Goal: Download file/media

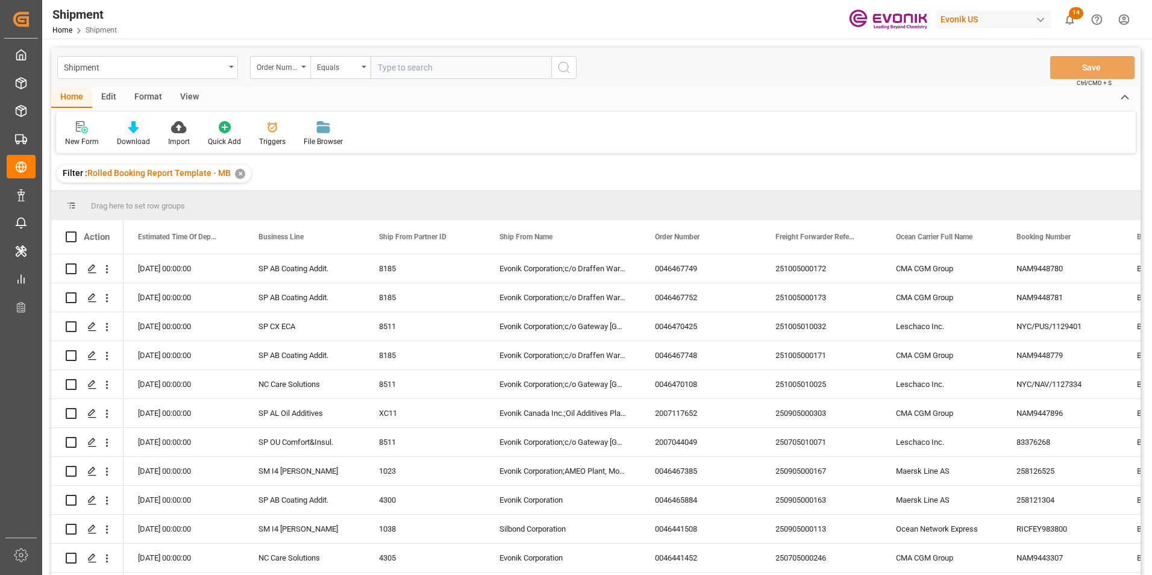
click at [131, 126] on icon at bounding box center [133, 127] width 10 height 12
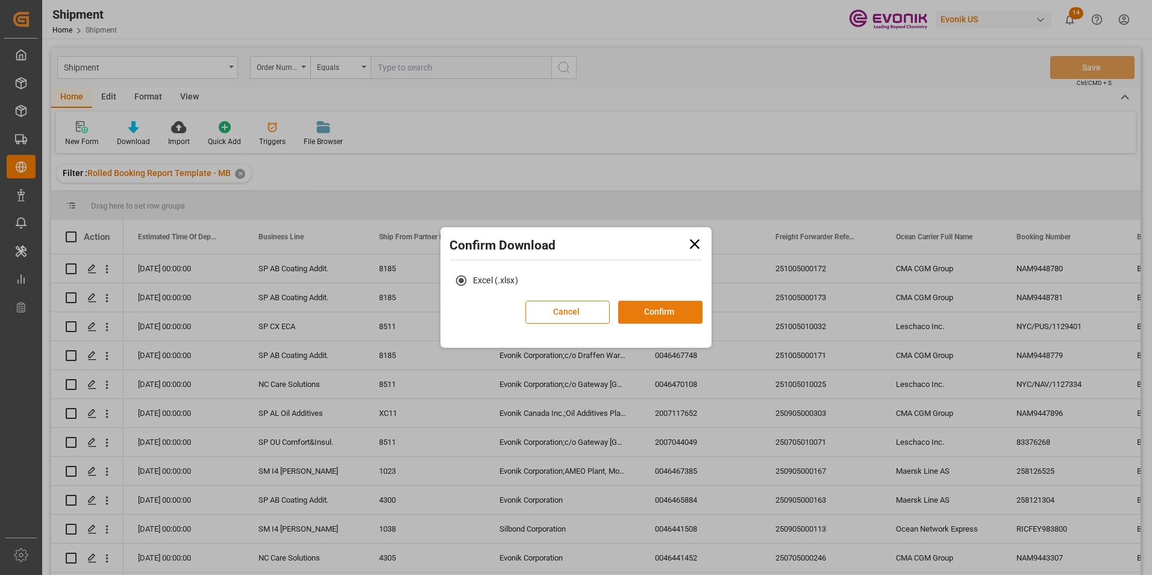
click at [658, 307] on button "Confirm" at bounding box center [660, 312] width 84 height 23
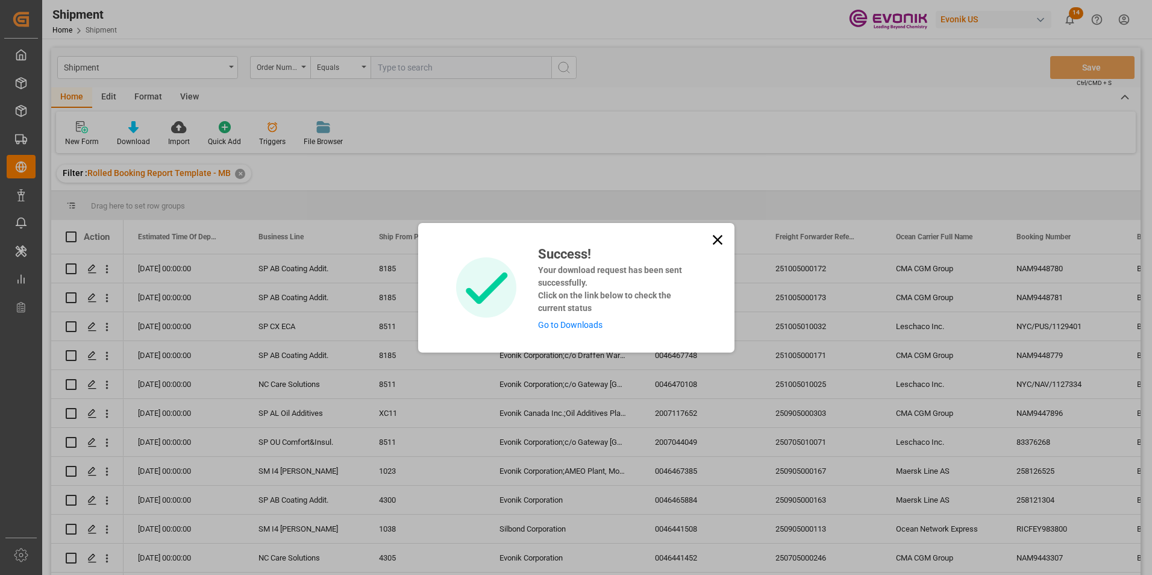
click at [567, 323] on link "Go to Downloads" at bounding box center [570, 325] width 64 height 10
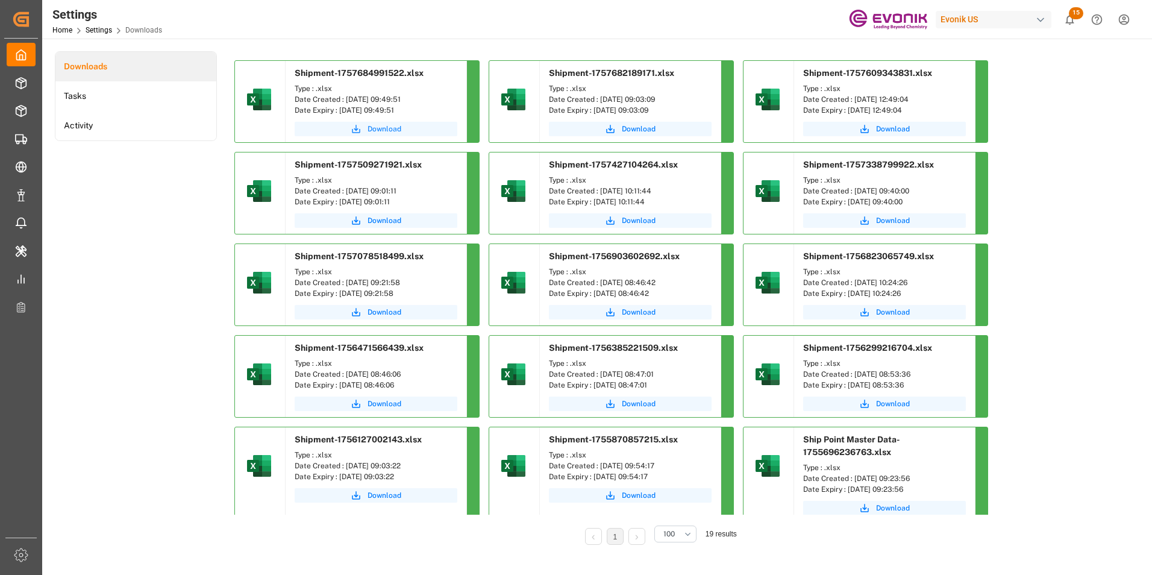
click at [376, 129] on span "Download" at bounding box center [384, 128] width 34 height 11
